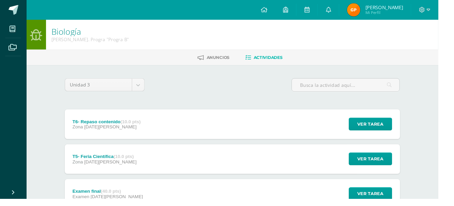
click at [16, 13] on span at bounding box center [14, 10] width 10 height 10
